Goal: Ask a question

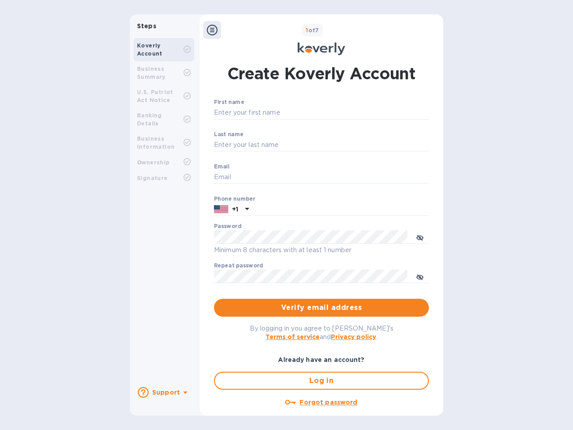
click at [164, 392] on b "Support" at bounding box center [166, 392] width 28 height 7
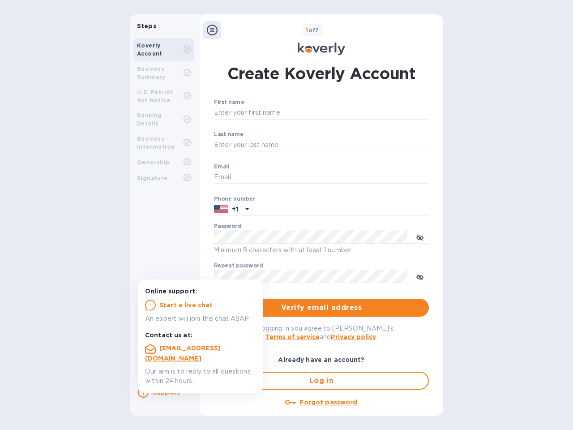
click at [143, 392] on icon at bounding box center [143, 392] width 11 height 11
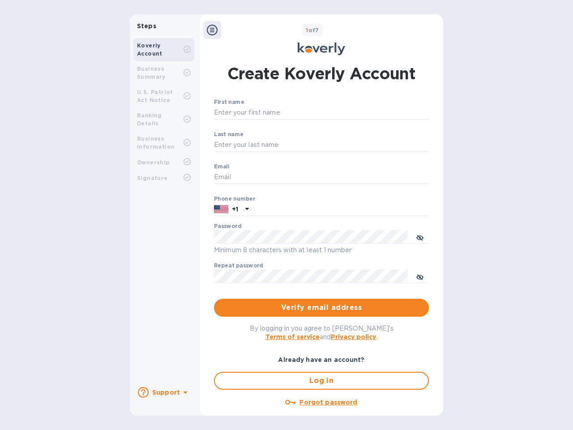
click at [184, 393] on icon at bounding box center [185, 393] width 4 height 2
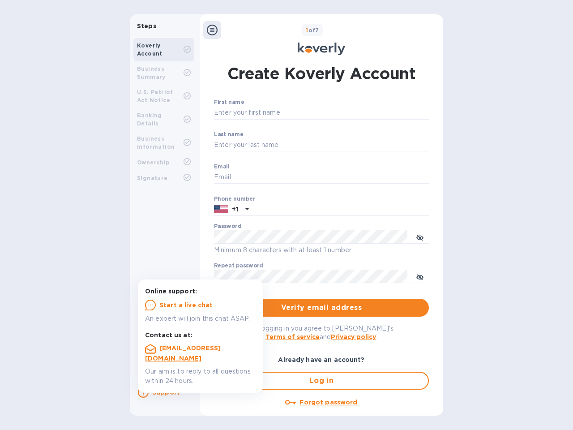
click at [212, 30] on icon at bounding box center [212, 30] width 11 height 11
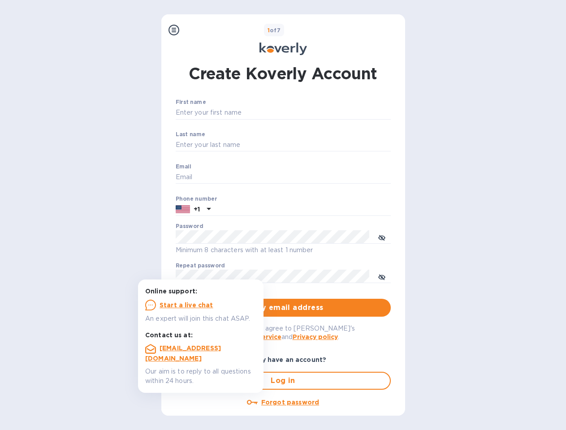
click at [320, 113] on input "First name" at bounding box center [283, 112] width 215 height 13
click at [320, 145] on input "Last name" at bounding box center [283, 144] width 215 height 13
click at [320, 177] on input "Email" at bounding box center [283, 177] width 215 height 13
click at [320, 210] on input "text" at bounding box center [302, 209] width 176 height 13
click at [232, 210] on input "text" at bounding box center [302, 209] width 176 height 13
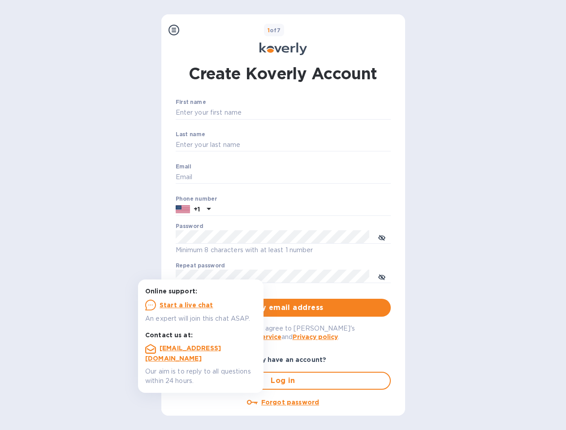
click at [246, 210] on input "text" at bounding box center [302, 209] width 176 height 13
